Goal: Information Seeking & Learning: Learn about a topic

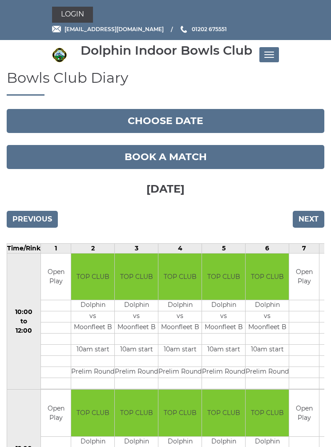
click at [305, 224] on input "Next" at bounding box center [309, 219] width 32 height 17
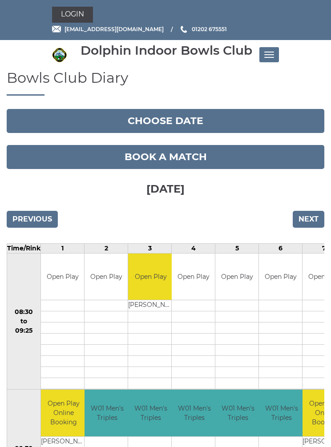
click at [308, 220] on input "Next" at bounding box center [309, 219] width 32 height 17
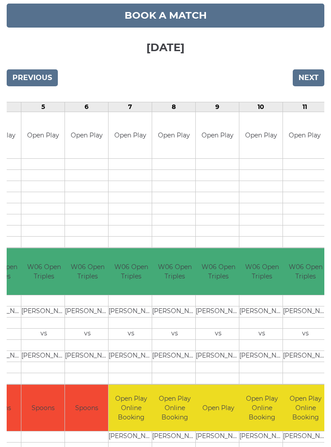
scroll to position [0, 194]
click at [308, 77] on input "Next" at bounding box center [309, 77] width 32 height 17
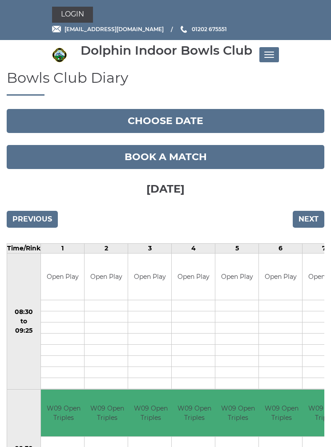
click at [273, 53] on button "Toggle navigation" at bounding box center [270, 54] width 20 height 15
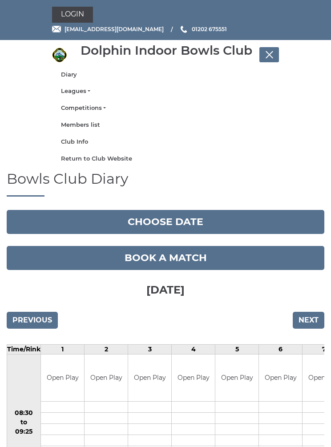
click at [83, 93] on link "Leagues" at bounding box center [165, 91] width 209 height 8
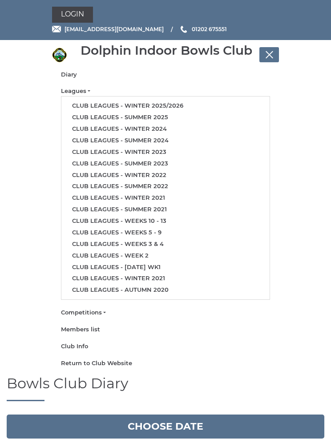
click at [154, 105] on link "Club leagues - Winter 2025/2026" at bounding box center [165, 106] width 208 height 12
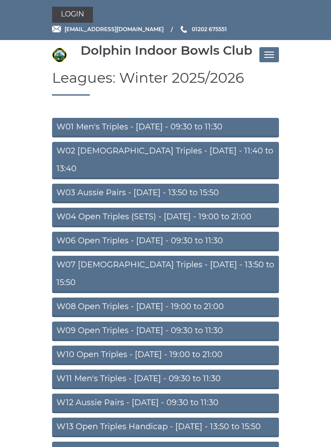
click at [181, 232] on link "W06 Open Triples - Tuesday - 09:30 to 11:30" at bounding box center [165, 242] width 227 height 20
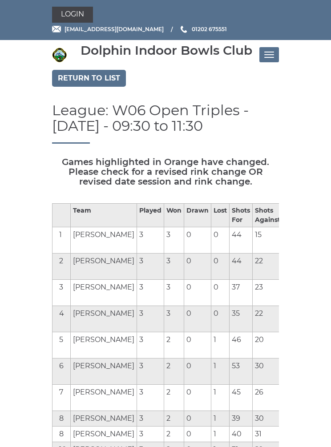
click at [275, 57] on button "Toggle navigation" at bounding box center [270, 54] width 20 height 15
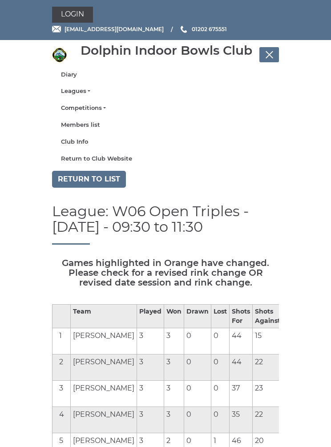
click at [86, 94] on link "Leagues" at bounding box center [165, 91] width 209 height 8
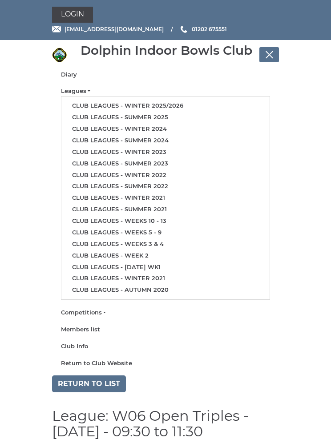
click at [179, 107] on link "Club leagues - Winter 2025/2026" at bounding box center [165, 106] width 208 height 12
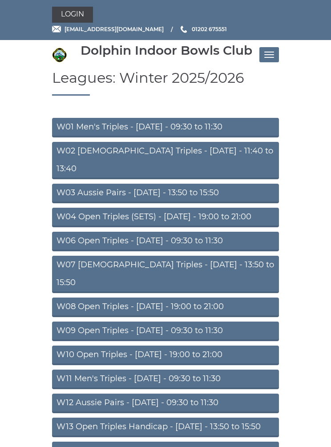
click at [220, 322] on link "W09 Open Triples - [DATE] - 09:30 to 11:30" at bounding box center [165, 332] width 227 height 20
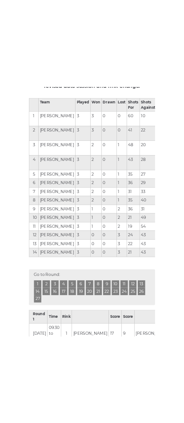
scroll to position [228, 0]
